Goal: Task Accomplishment & Management: Manage account settings

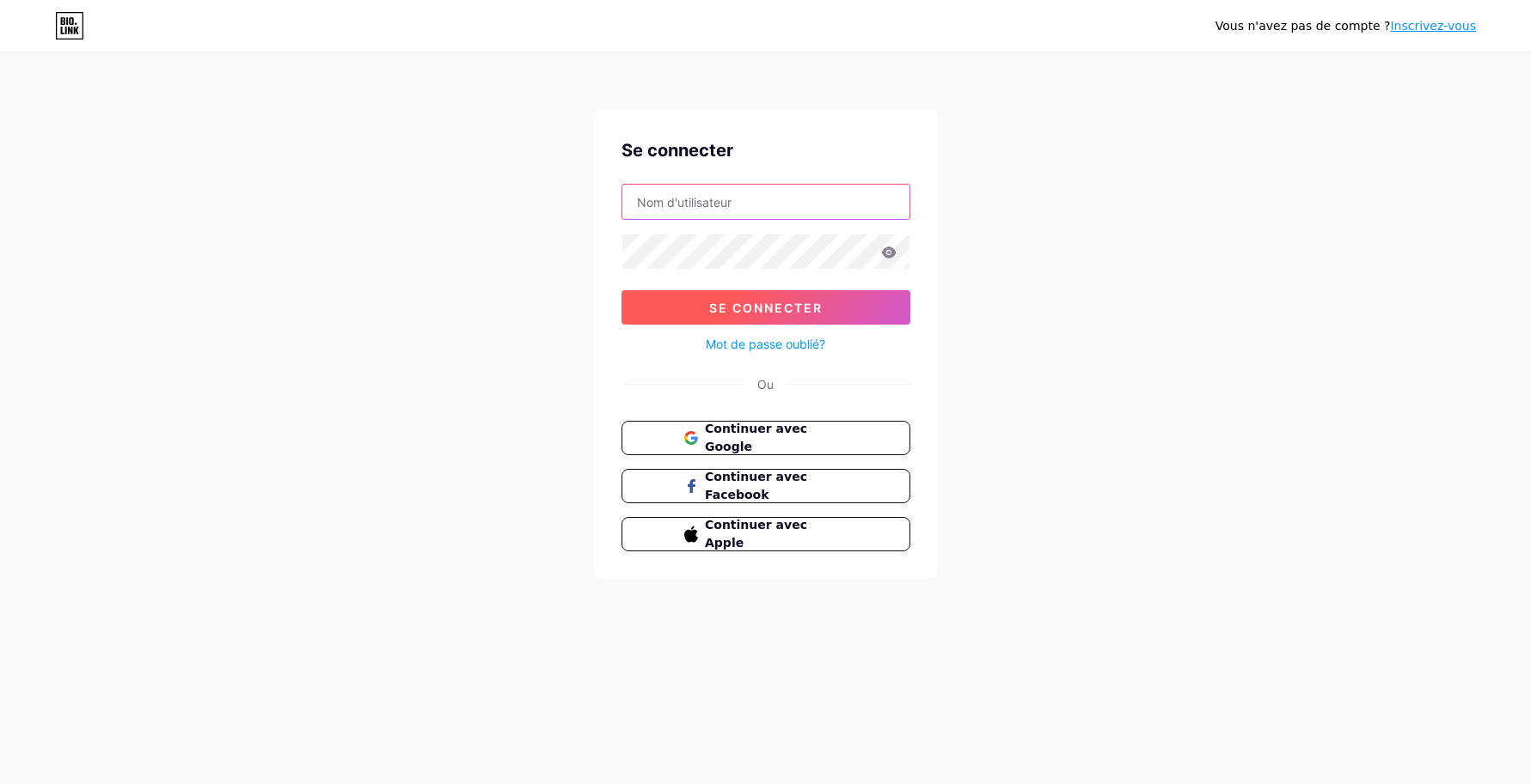
type input "[PERSON_NAME][EMAIL_ADDRESS][PERSON_NAME][DOMAIN_NAME]"
click at [856, 297] on button "Se connecter" at bounding box center [766, 308] width 289 height 34
